Goal: Information Seeking & Learning: Learn about a topic

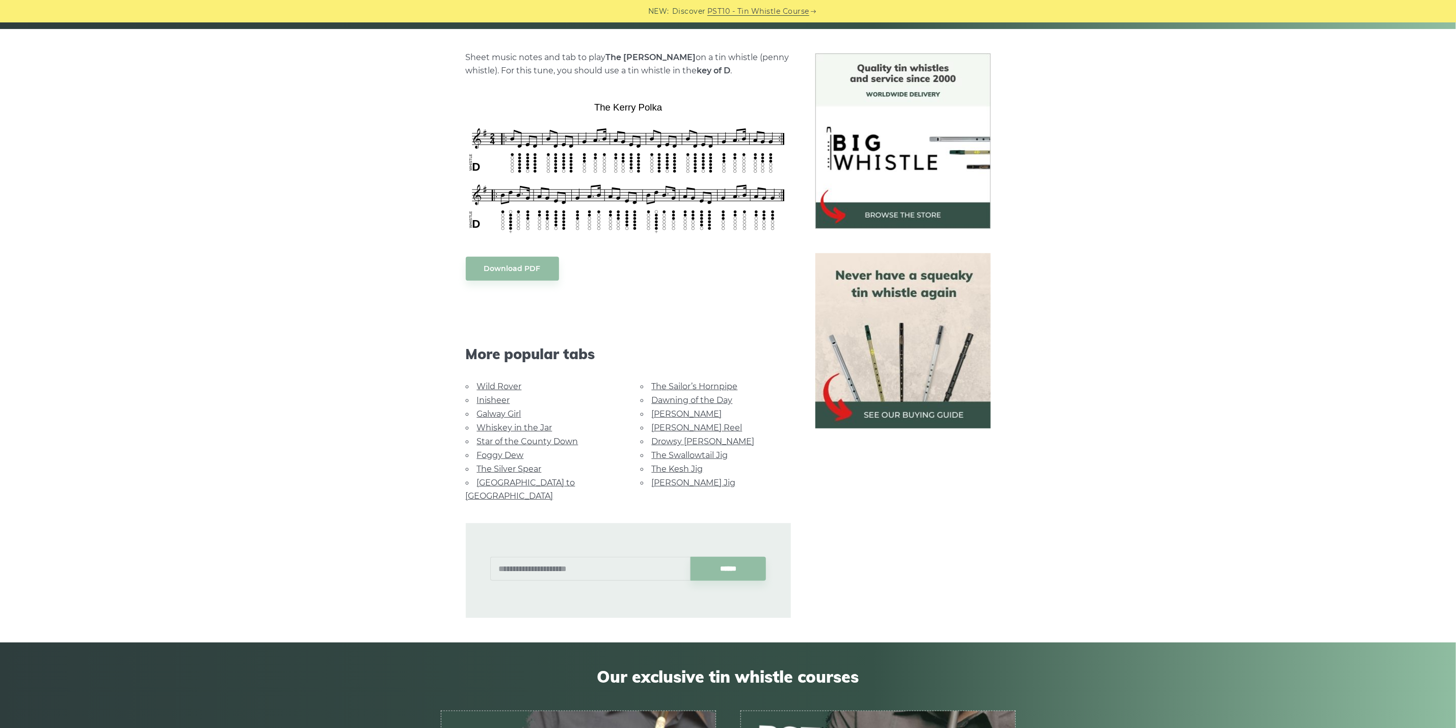
scroll to position [76, 0]
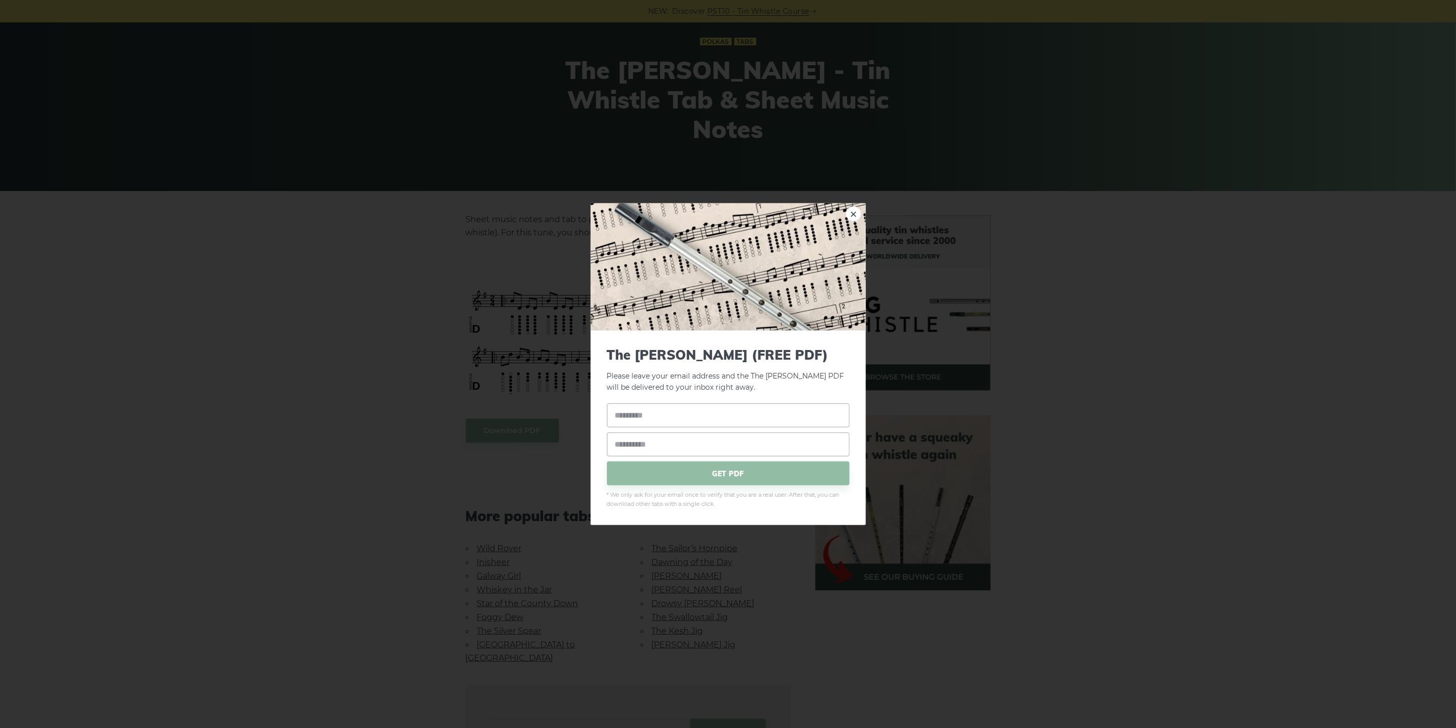
click at [688, 334] on body "NEW: Discover PST10 - Tin Whistle Course Lessons Fingering Charts Tabs & Notes …" at bounding box center [728, 649] width 1456 height 1451
click at [508, 461] on div "× The Kerry Polka (FREE PDF) Please leave your email address and the The Kerry …" at bounding box center [728, 364] width 1456 height 728
click at [284, 263] on div "× The Kerry Polka (FREE PDF) Please leave your email address and the The Kerry …" at bounding box center [728, 364] width 1456 height 728
click at [854, 211] on link "×" at bounding box center [853, 213] width 15 height 15
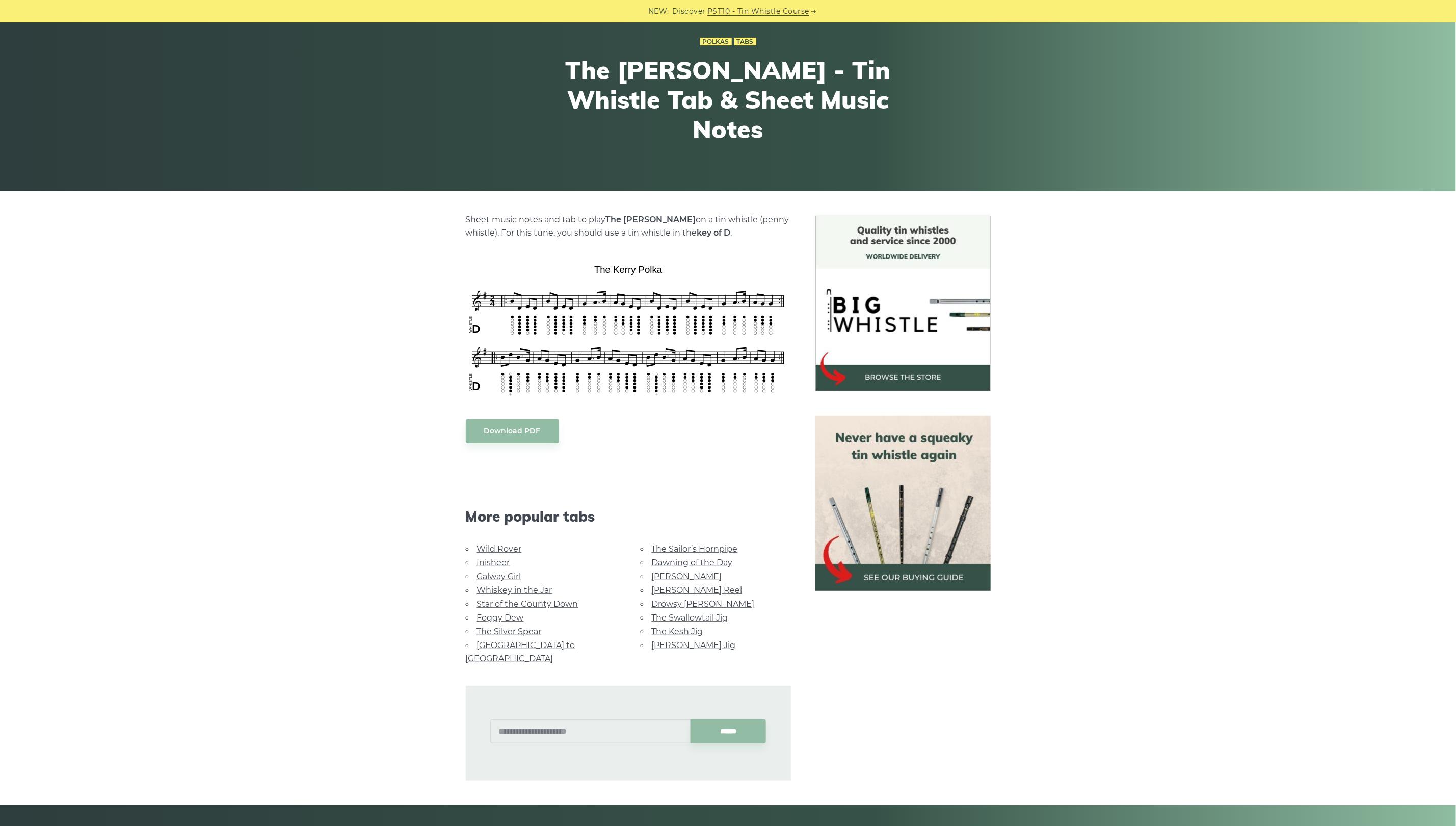
click at [1396, 293] on div "Sheet music notes and tab to play The Kerry Polka on a tin whistle (penny whist…" at bounding box center [728, 498] width 1456 height 565
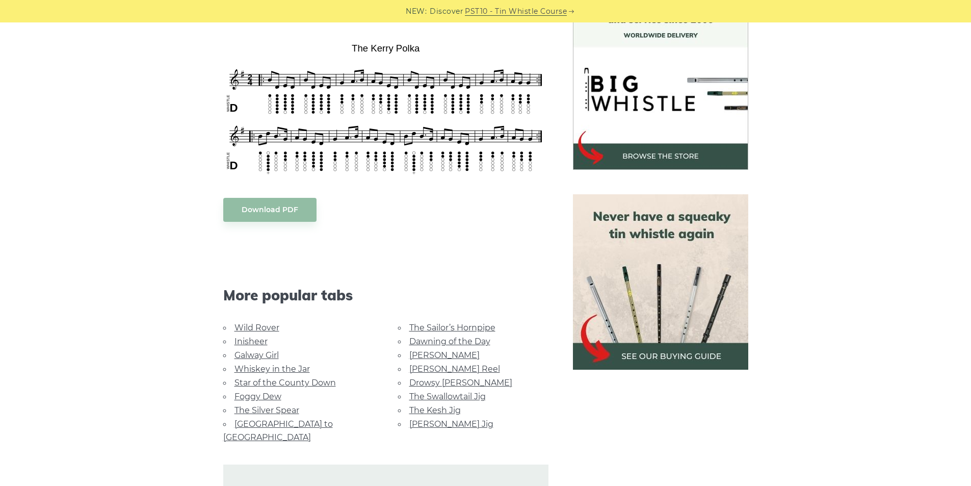
scroll to position [434, 0]
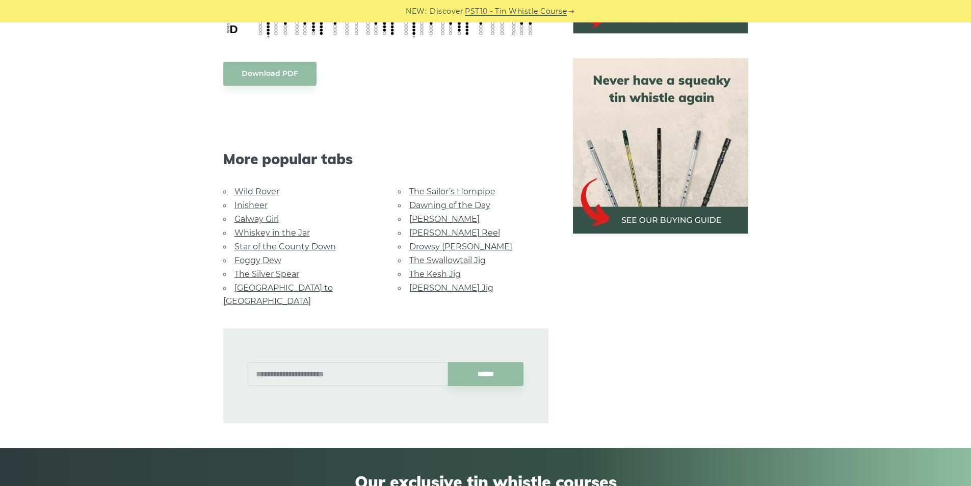
click at [646, 192] on img at bounding box center [660, 145] width 175 height 175
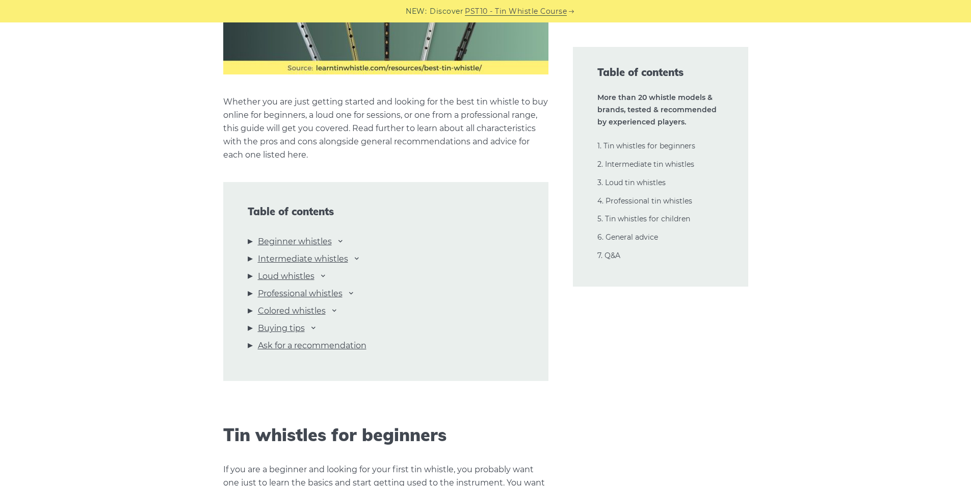
scroll to position [1070, 0]
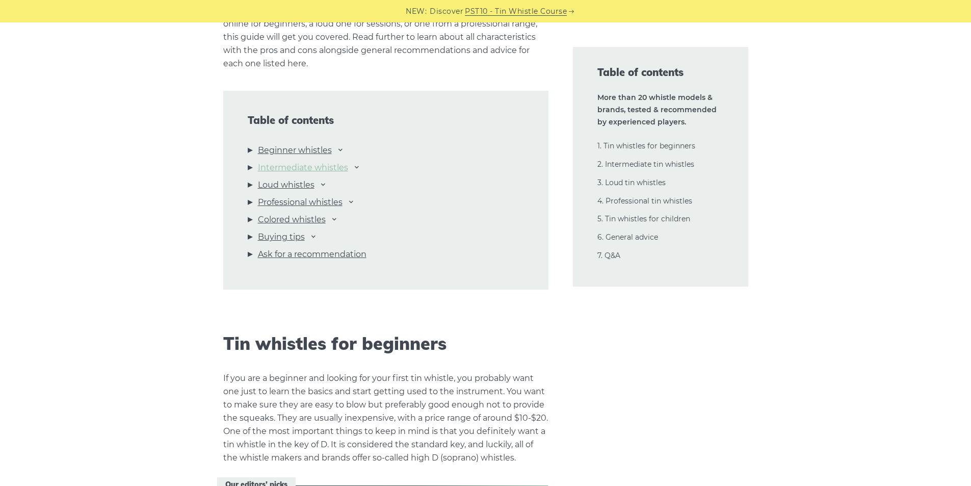
click at [323, 167] on link "Intermediate whistles" at bounding box center [303, 167] width 90 height 13
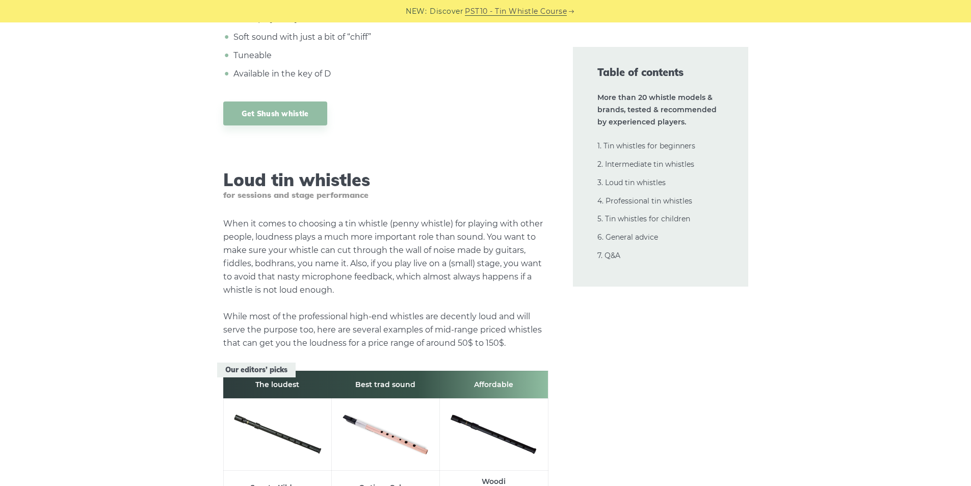
scroll to position [10390, 0]
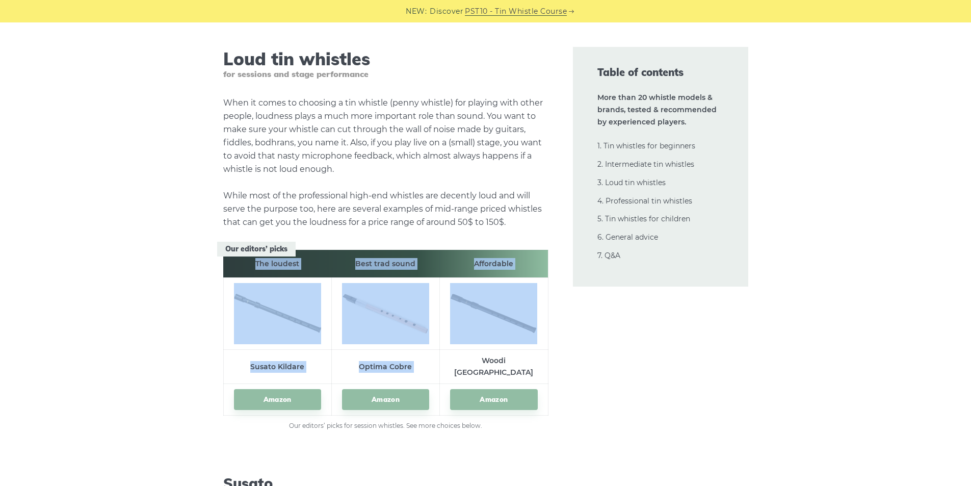
drag, startPoint x: 473, startPoint y: 296, endPoint x: 551, endPoint y: 296, distance: 78.0
click at [544, 350] on td "Woodi [GEOGRAPHIC_DATA]" at bounding box center [494, 367] width 108 height 34
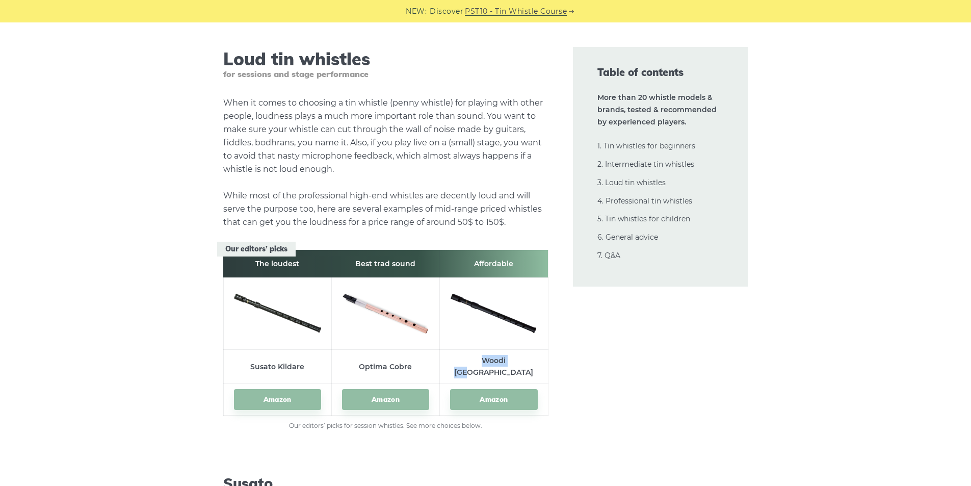
drag, startPoint x: 474, startPoint y: 298, endPoint x: 514, endPoint y: 294, distance: 40.4
click at [514, 350] on td "Woodi [GEOGRAPHIC_DATA]" at bounding box center [494, 367] width 108 height 34
copy td "Woodi [GEOGRAPHIC_DATA]"
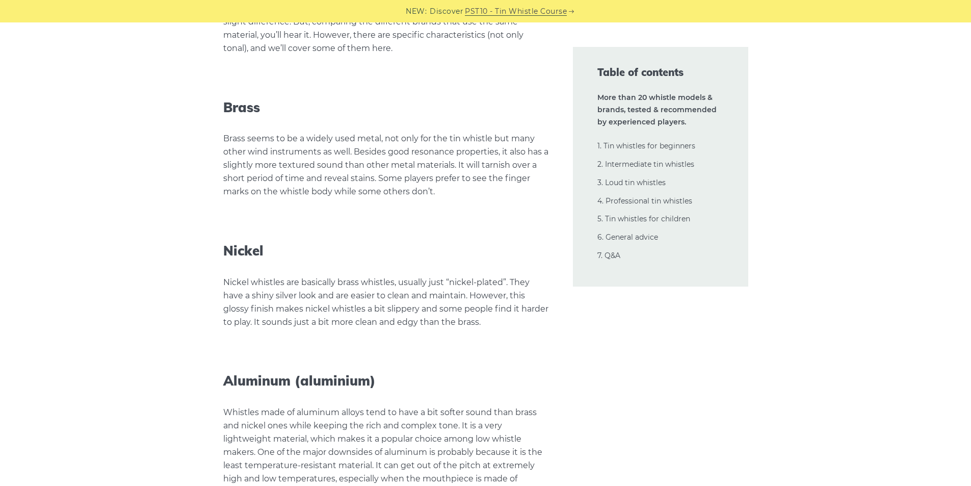
scroll to position [21860, 0]
